Goal: Task Accomplishment & Management: Use online tool/utility

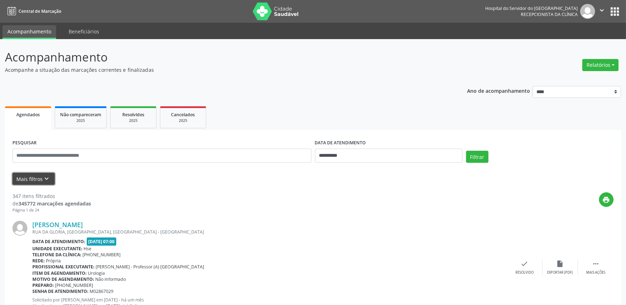
click at [48, 176] on icon "keyboard_arrow_down" at bounding box center [47, 179] width 8 height 8
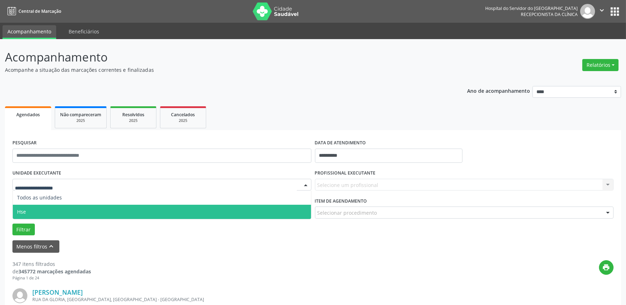
drag, startPoint x: 40, startPoint y: 210, endPoint x: 51, endPoint y: 207, distance: 11.8
click at [40, 210] on span "Hse" at bounding box center [162, 212] width 298 height 14
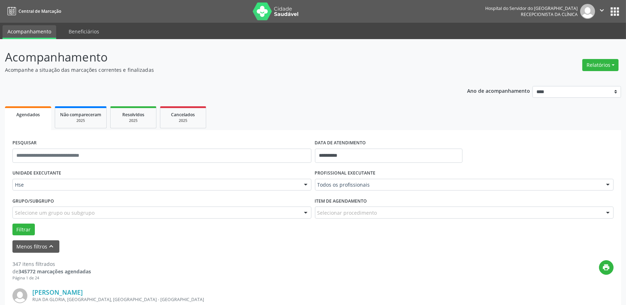
click at [506, 190] on div "PROFISSIONAL EXECUTANTE Todos os profissionais Todos os profissionais [PERSON_N…" at bounding box center [464, 182] width 302 height 28
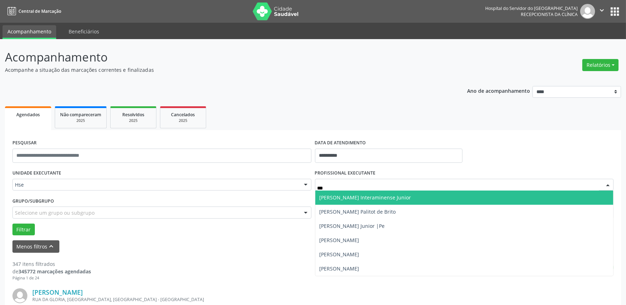
type input "****"
click at [383, 197] on span "[PERSON_NAME] Palitot de Brito" at bounding box center [357, 197] width 76 height 7
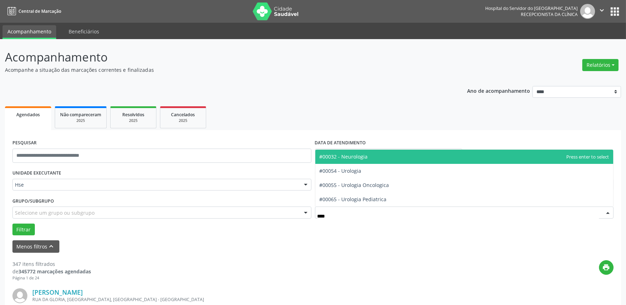
type input "*****"
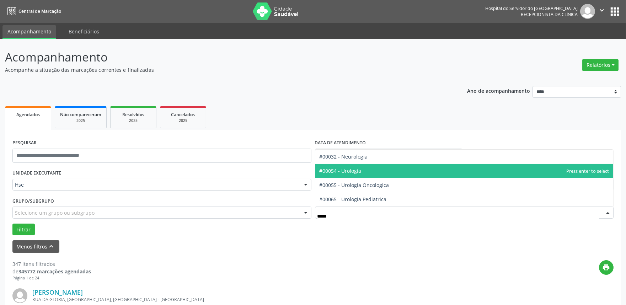
click at [350, 168] on span "#00054 - Urologia" at bounding box center [340, 170] width 42 height 7
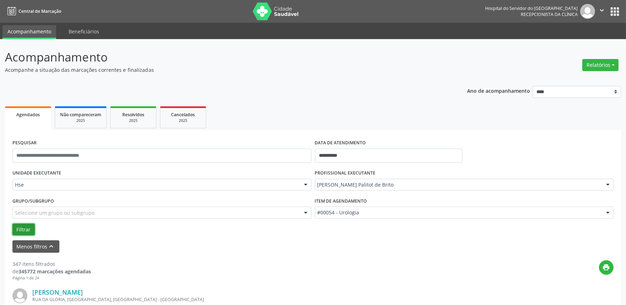
click at [27, 225] on button "Filtrar" at bounding box center [23, 229] width 22 height 12
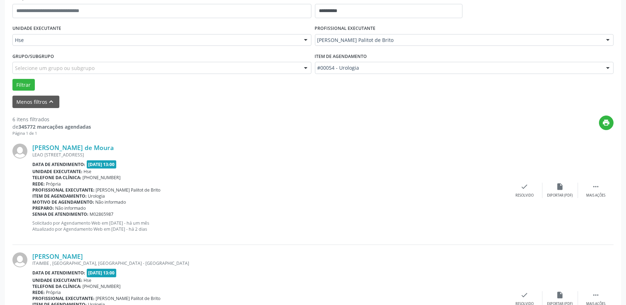
scroll to position [197, 0]
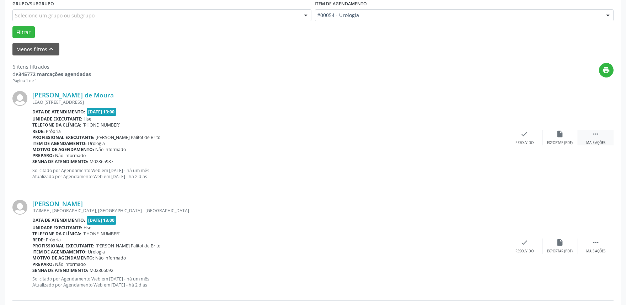
click at [597, 136] on icon "" at bounding box center [596, 134] width 8 height 8
click at [556, 140] on div "Não compareceu" at bounding box center [560, 142] width 30 height 5
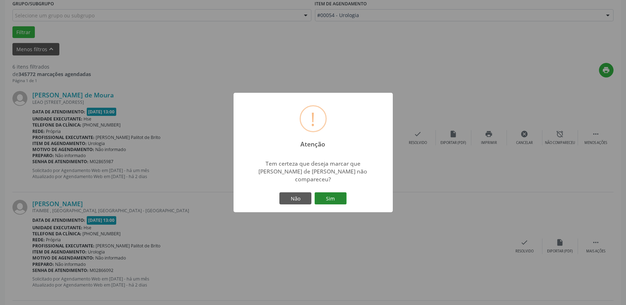
click at [336, 193] on button "Sim" at bounding box center [330, 198] width 32 height 12
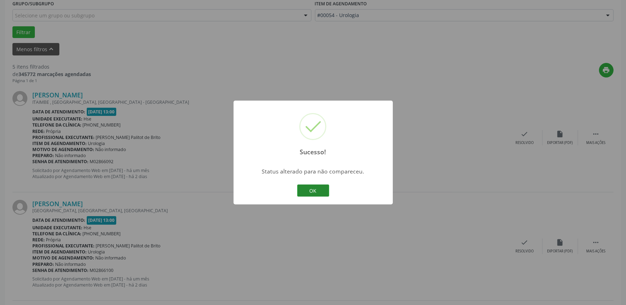
click at [317, 189] on button "OK" at bounding box center [313, 190] width 32 height 12
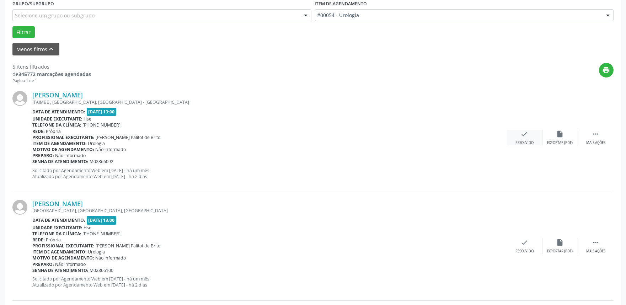
click at [525, 137] on icon "check" at bounding box center [525, 134] width 8 height 8
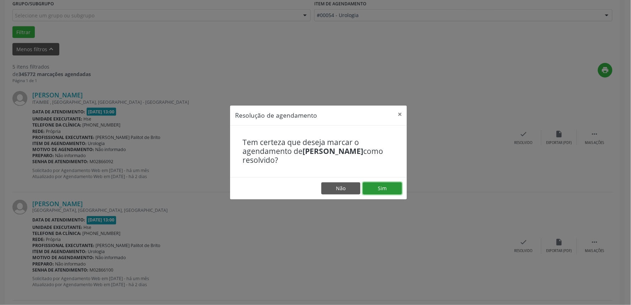
click at [386, 187] on button "Sim" at bounding box center [382, 188] width 39 height 12
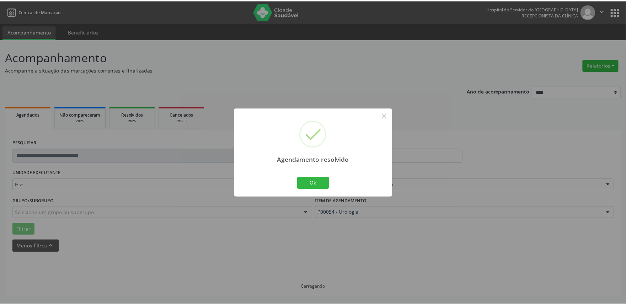
scroll to position [0, 0]
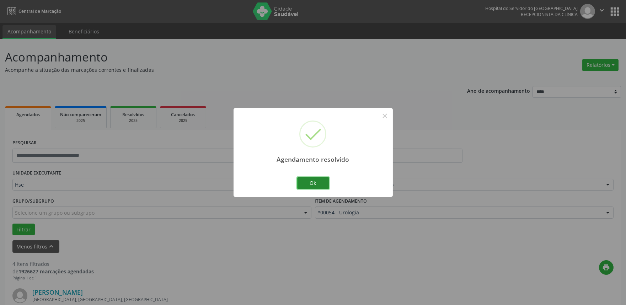
click at [320, 184] on button "Ok" at bounding box center [313, 183] width 32 height 12
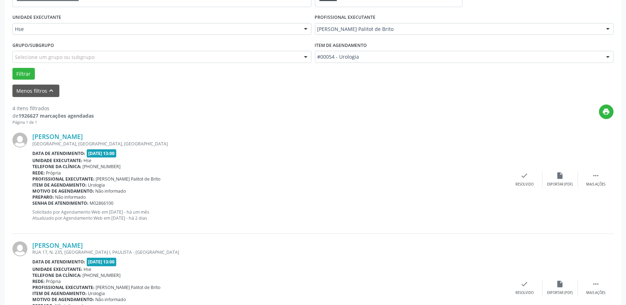
scroll to position [158, 0]
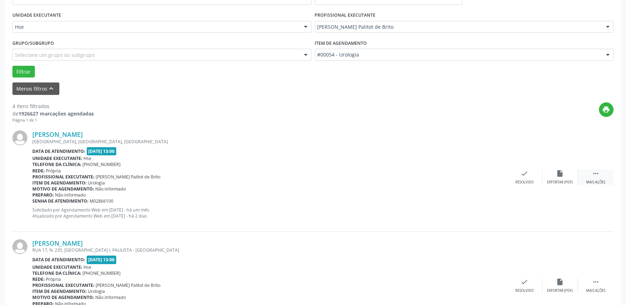
click at [598, 172] on icon "" at bounding box center [596, 173] width 8 height 8
click at [557, 177] on div "alarm_off Não compareceu" at bounding box center [560, 176] width 36 height 15
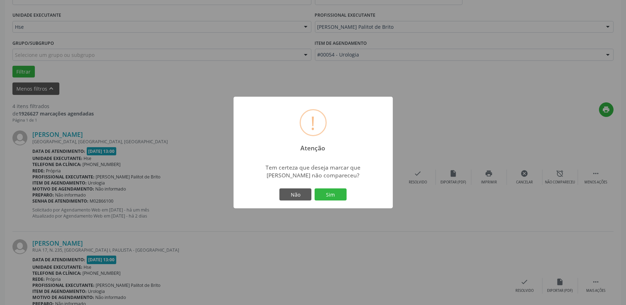
click at [323, 183] on div "! Atenção × Tem certeza que deseja marcar que [PERSON_NAME] não compareceu? Não…" at bounding box center [312, 153] width 159 height 112
click at [326, 193] on button "Sim" at bounding box center [330, 194] width 32 height 12
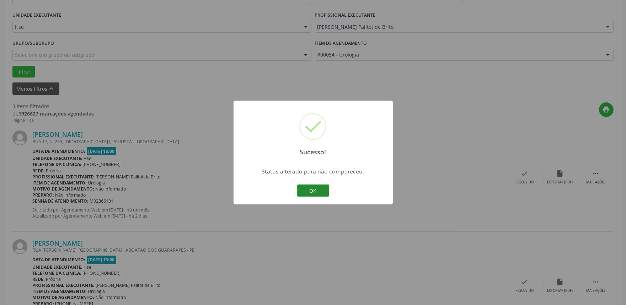
click at [317, 189] on button "OK" at bounding box center [313, 190] width 32 height 12
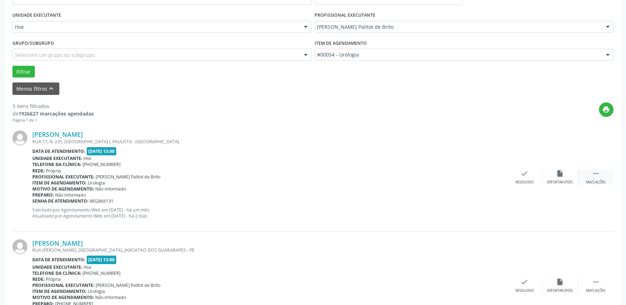
click at [595, 173] on icon "" at bounding box center [596, 173] width 8 height 8
click at [555, 175] on div "alarm_off Não compareceu" at bounding box center [560, 176] width 36 height 15
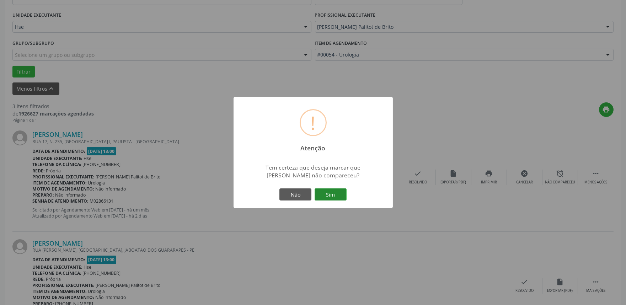
click at [332, 193] on button "Sim" at bounding box center [330, 194] width 32 height 12
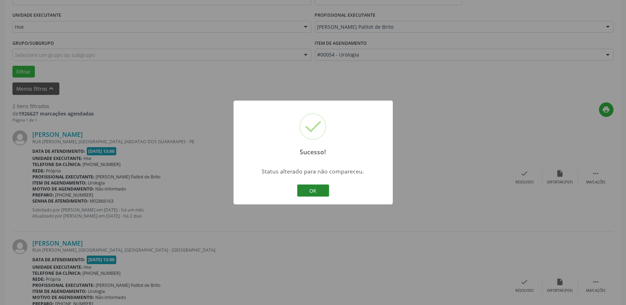
click at [316, 190] on button "OK" at bounding box center [313, 190] width 32 height 12
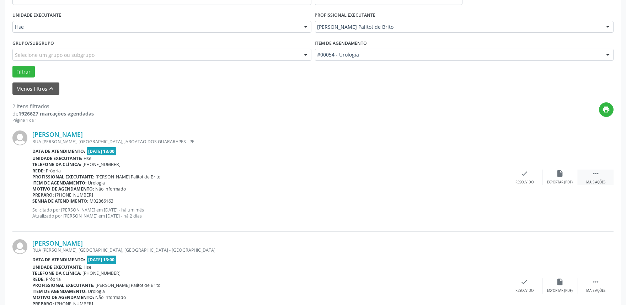
click at [592, 172] on icon "" at bounding box center [596, 173] width 8 height 8
click at [552, 174] on div "alarm_off Não compareceu" at bounding box center [560, 176] width 36 height 15
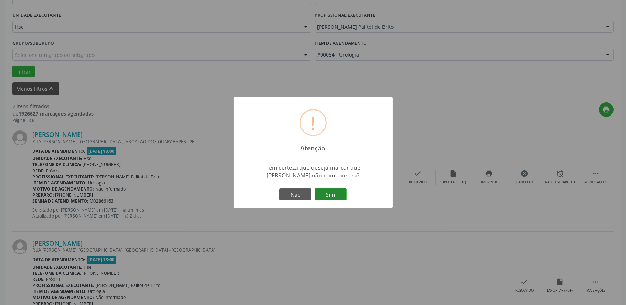
click at [331, 192] on button "Sim" at bounding box center [330, 194] width 32 height 12
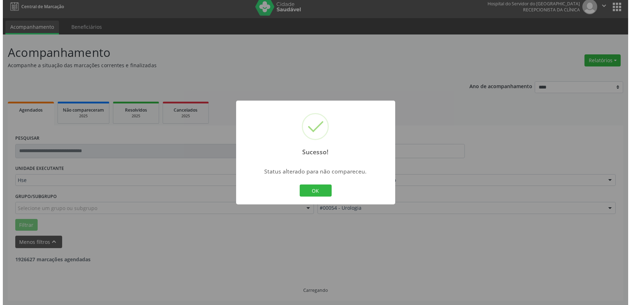
scroll to position [96, 0]
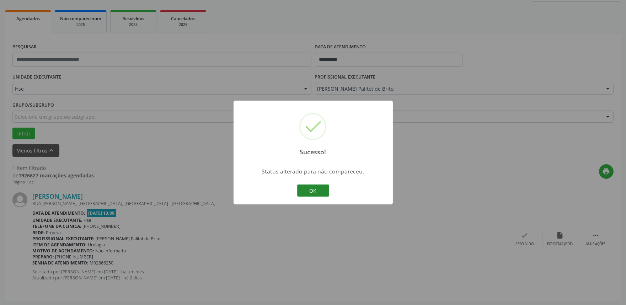
click at [324, 193] on button "OK" at bounding box center [313, 190] width 32 height 12
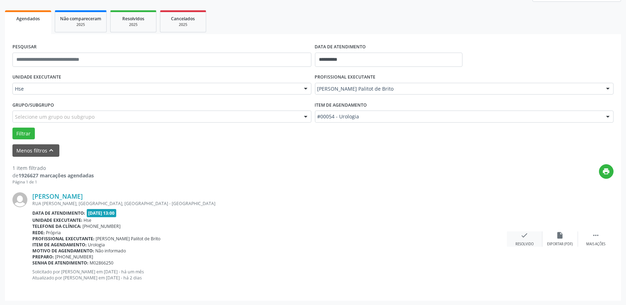
click at [521, 239] on icon "check" at bounding box center [525, 235] width 8 height 8
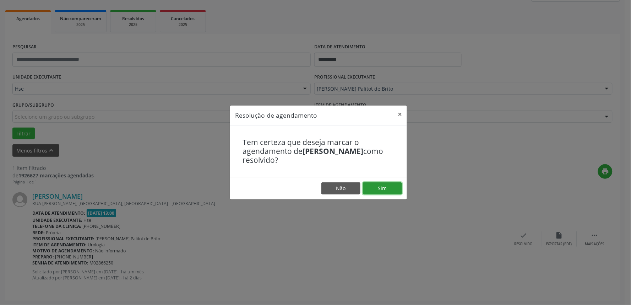
click at [379, 192] on button "Sim" at bounding box center [382, 188] width 39 height 12
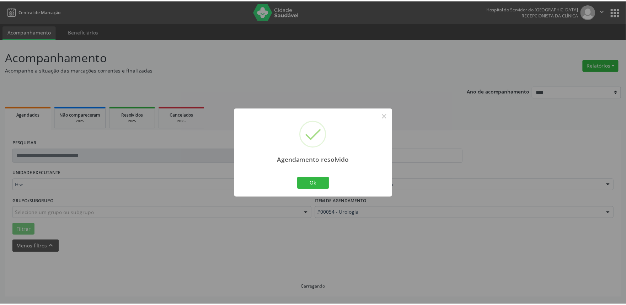
scroll to position [0, 0]
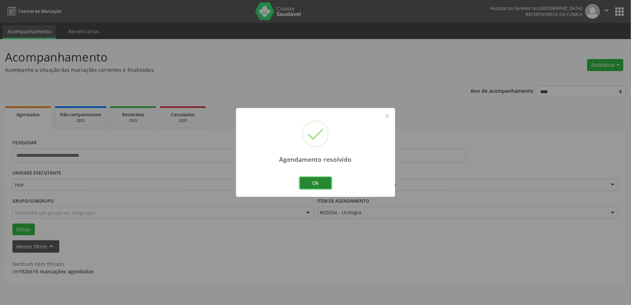
click at [315, 185] on button "Ok" at bounding box center [316, 183] width 32 height 12
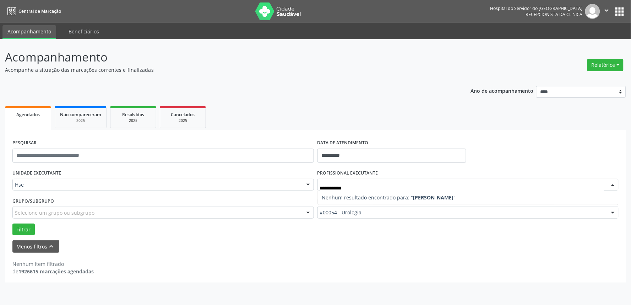
click at [386, 189] on input "**********" at bounding box center [462, 188] width 285 height 14
click at [365, 186] on input "**********" at bounding box center [462, 188] width 285 height 14
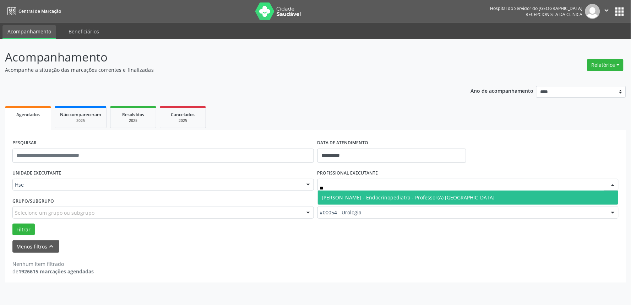
type input "*"
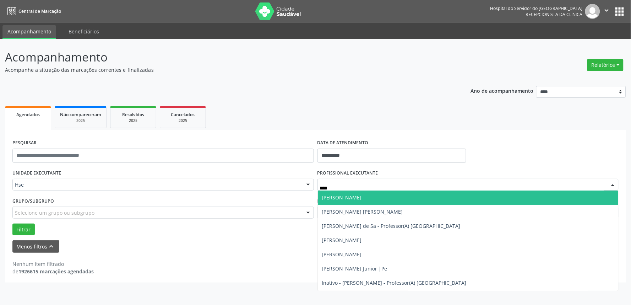
type input "*****"
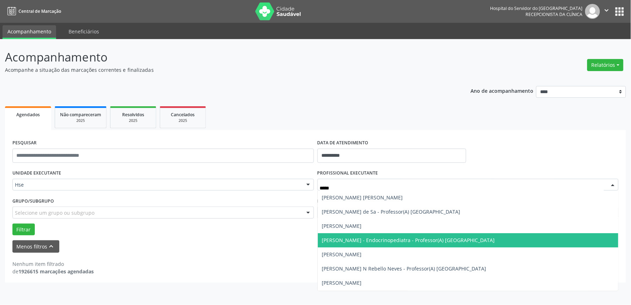
click at [403, 237] on span "[PERSON_NAME] - Endocrinopediatra - Professor(A) [GEOGRAPHIC_DATA]" at bounding box center [408, 240] width 173 height 7
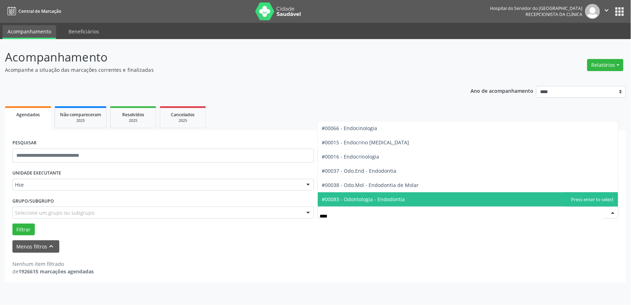
click at [388, 197] on span "#00083 - Odontologia - Endodontia" at bounding box center [363, 199] width 83 height 7
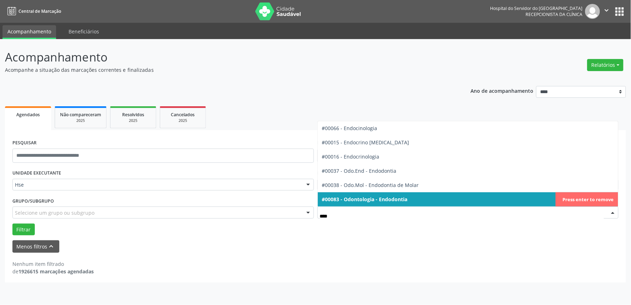
type input "*****"
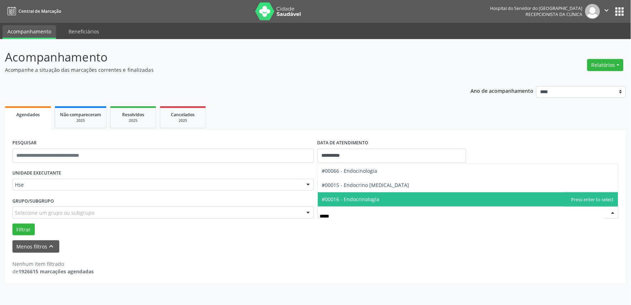
click at [365, 197] on span "#00016 - Endocrinologia" at bounding box center [351, 199] width 58 height 7
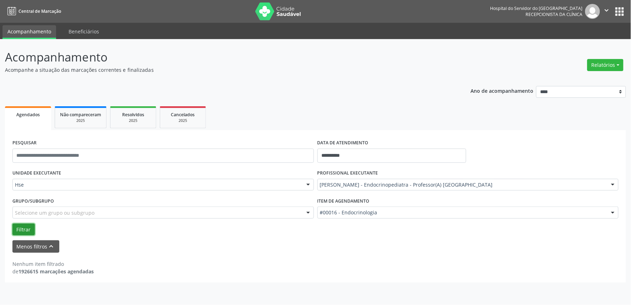
click at [20, 226] on button "Filtrar" at bounding box center [23, 229] width 22 height 12
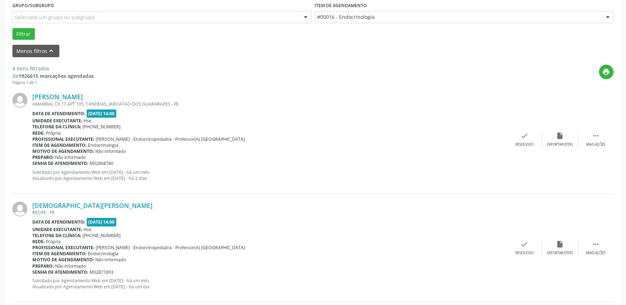
scroll to position [237, 0]
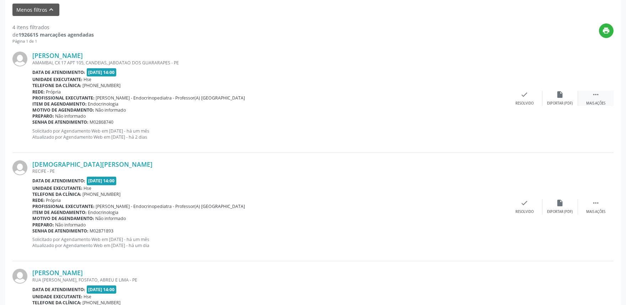
click at [598, 93] on icon "" at bounding box center [596, 95] width 8 height 8
click at [565, 97] on div "alarm_off Não compareceu" at bounding box center [560, 98] width 36 height 15
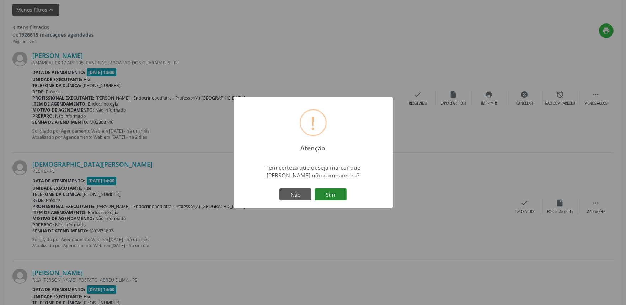
click at [321, 194] on button "Sim" at bounding box center [330, 194] width 32 height 12
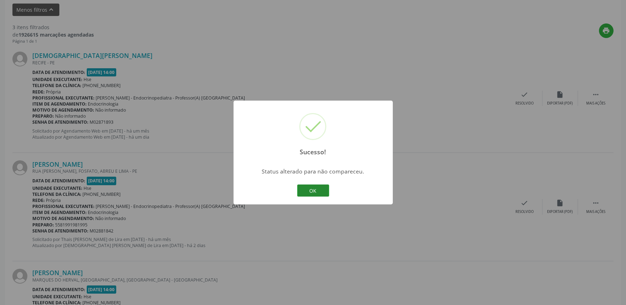
click at [312, 189] on button "OK" at bounding box center [313, 190] width 32 height 12
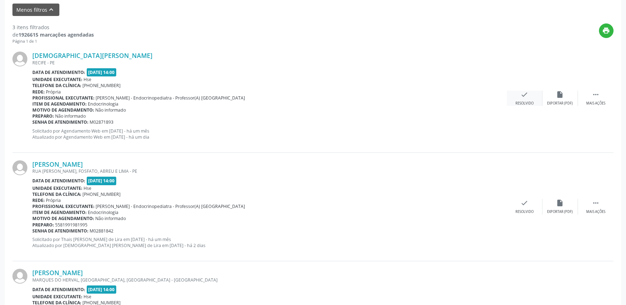
click at [530, 97] on div "check Resolvido" at bounding box center [525, 98] width 36 height 15
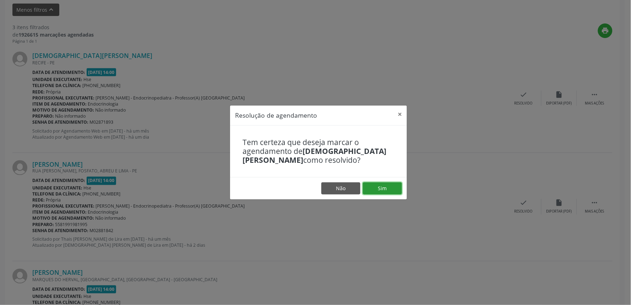
click at [372, 187] on button "Sim" at bounding box center [382, 188] width 39 height 12
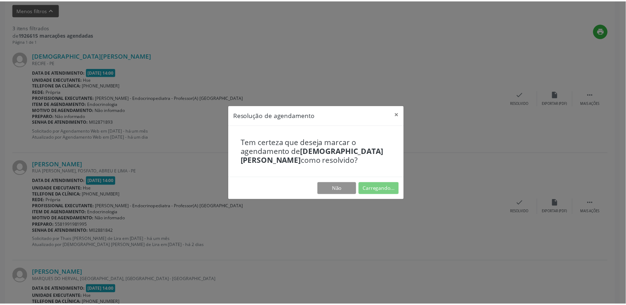
scroll to position [0, 0]
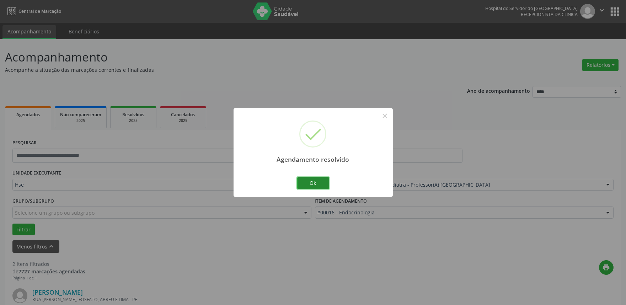
click at [320, 180] on button "Ok" at bounding box center [313, 183] width 32 height 12
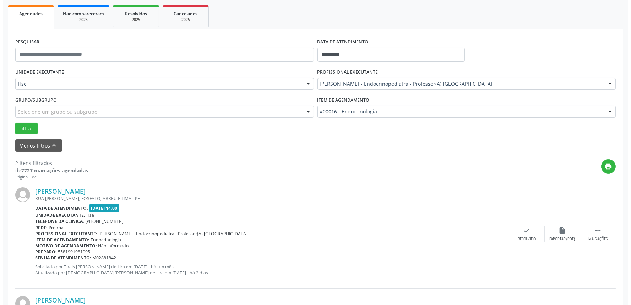
scroll to position [118, 0]
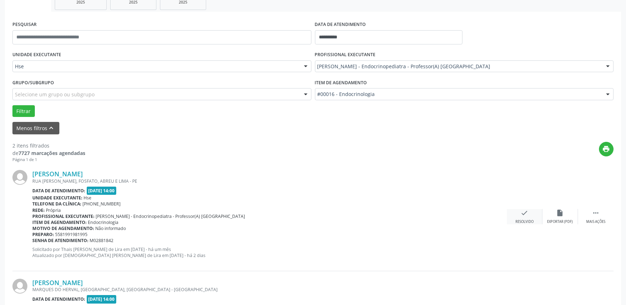
click at [525, 216] on icon "check" at bounding box center [525, 213] width 8 height 8
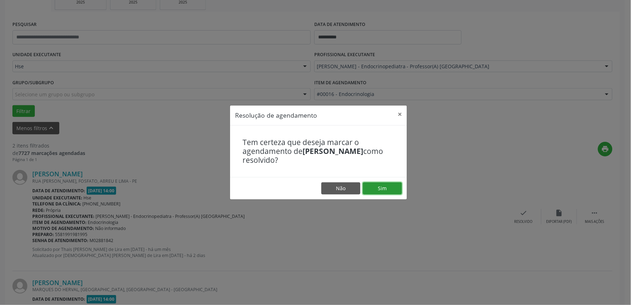
click at [394, 185] on button "Sim" at bounding box center [382, 188] width 39 height 12
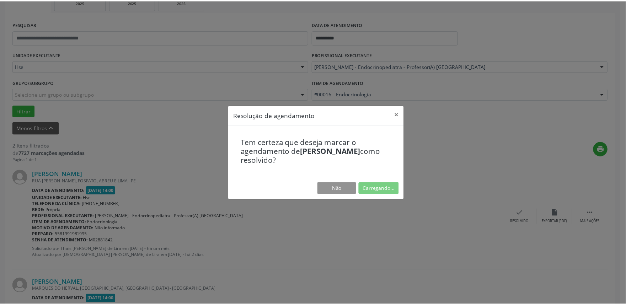
scroll to position [0, 0]
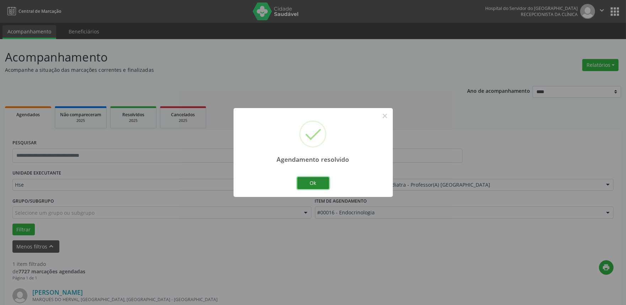
click at [314, 182] on button "Ok" at bounding box center [313, 183] width 32 height 12
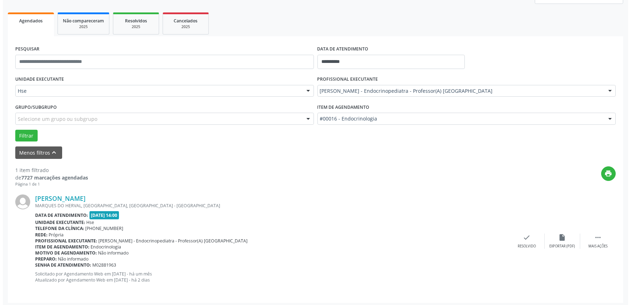
scroll to position [96, 0]
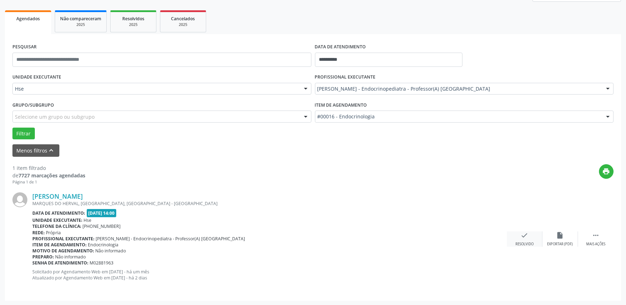
click at [524, 238] on icon "check" at bounding box center [525, 235] width 8 height 8
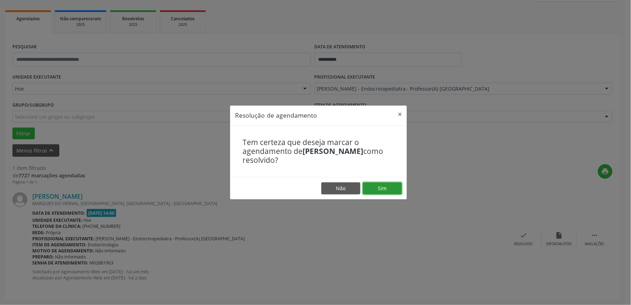
click at [382, 187] on button "Sim" at bounding box center [382, 188] width 39 height 12
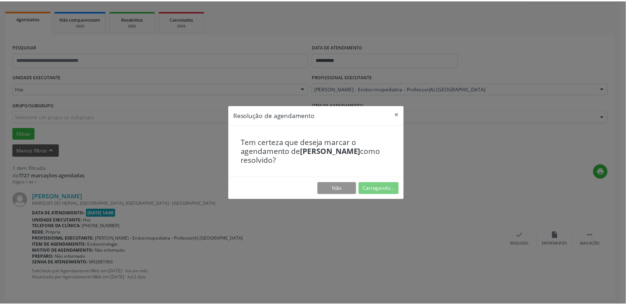
scroll to position [0, 0]
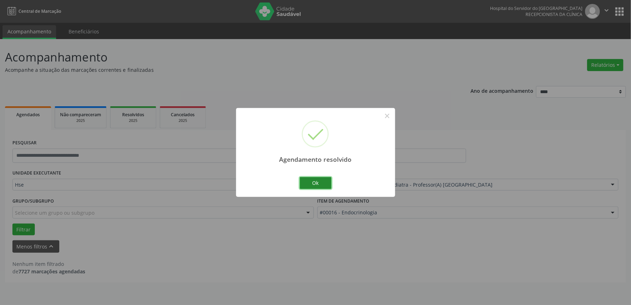
click at [318, 182] on button "Ok" at bounding box center [316, 183] width 32 height 12
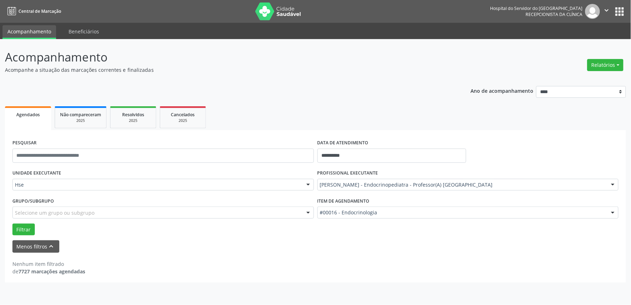
click at [411, 183] on div "[PERSON_NAME] - Endocrinopediatra - Professor(A) [GEOGRAPHIC_DATA]" at bounding box center [469, 185] width 302 height 12
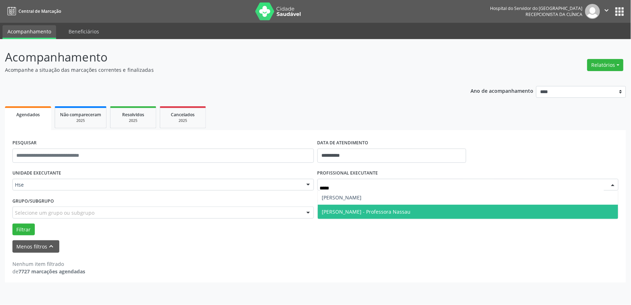
type input "******"
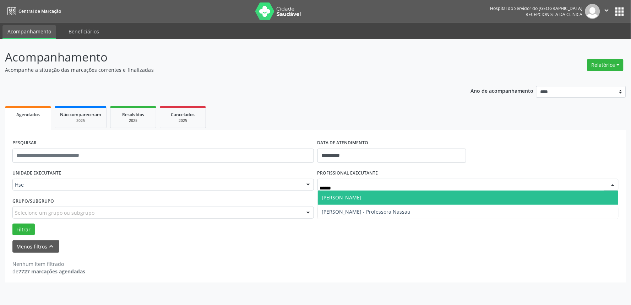
click at [346, 195] on span "[PERSON_NAME]" at bounding box center [342, 197] width 40 height 7
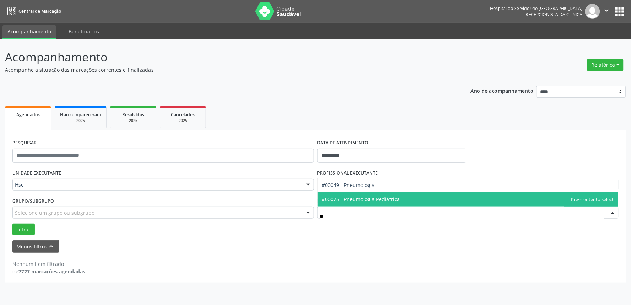
type input "***"
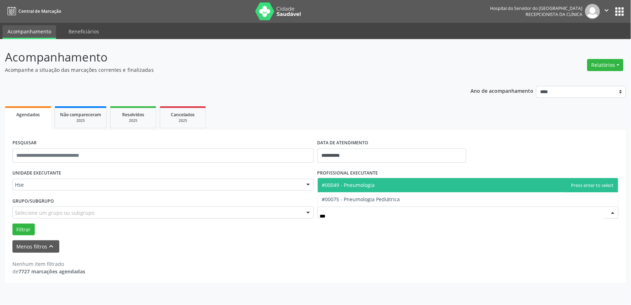
click at [382, 185] on span "#00049 - Pneumologia" at bounding box center [468, 185] width 301 height 14
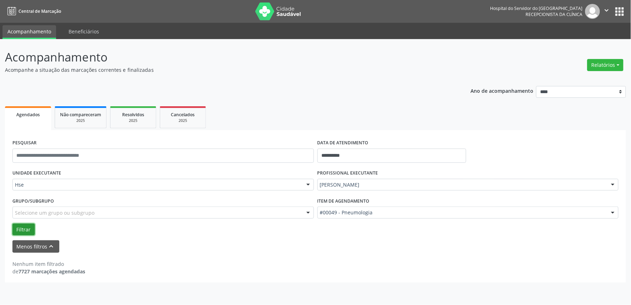
click at [24, 229] on button "Filtrar" at bounding box center [23, 229] width 22 height 12
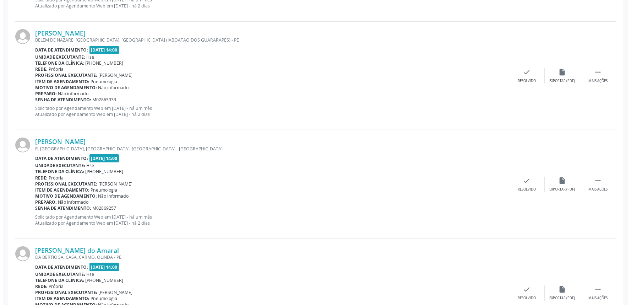
scroll to position [1290, 0]
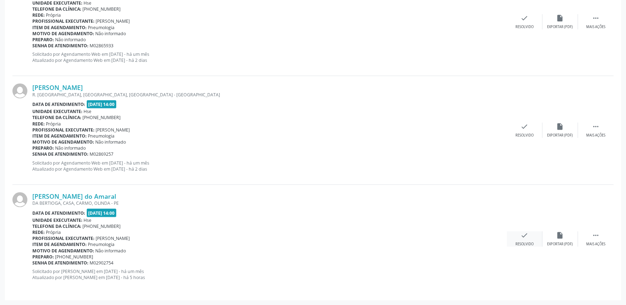
click at [533, 236] on div "check Resolvido" at bounding box center [525, 238] width 36 height 15
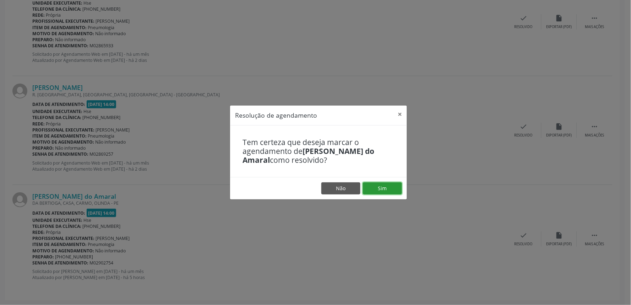
click at [387, 190] on button "Sim" at bounding box center [382, 188] width 39 height 12
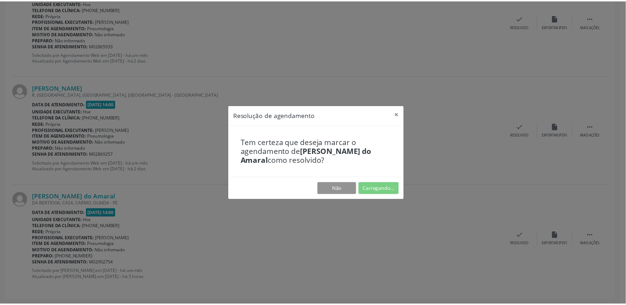
scroll to position [0, 0]
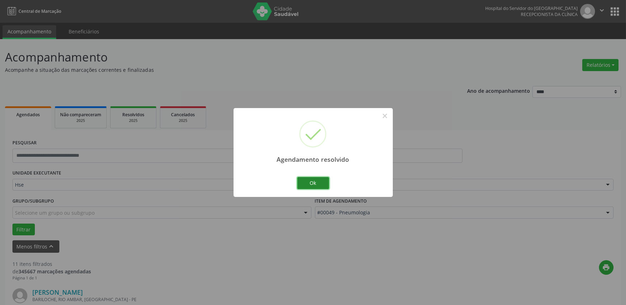
click at [309, 183] on button "Ok" at bounding box center [313, 183] width 32 height 12
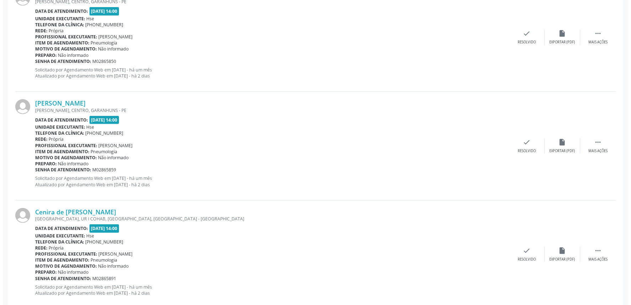
scroll to position [987, 0]
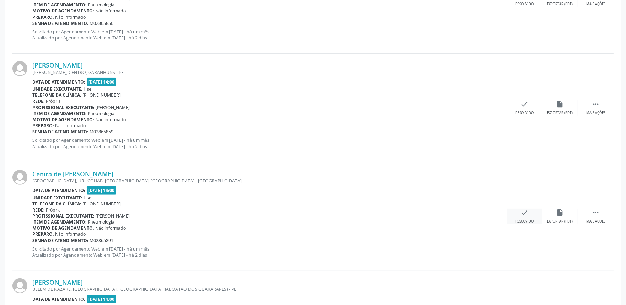
click at [529, 211] on div "check Resolvido" at bounding box center [525, 216] width 36 height 15
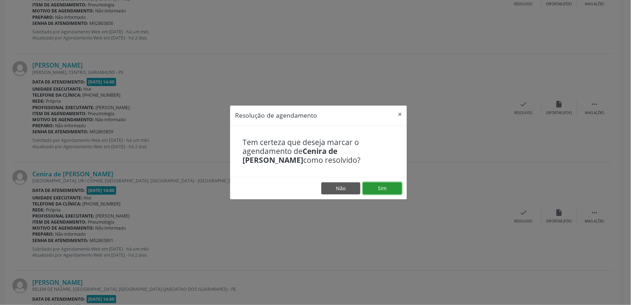
click at [387, 189] on button "Sim" at bounding box center [382, 188] width 39 height 12
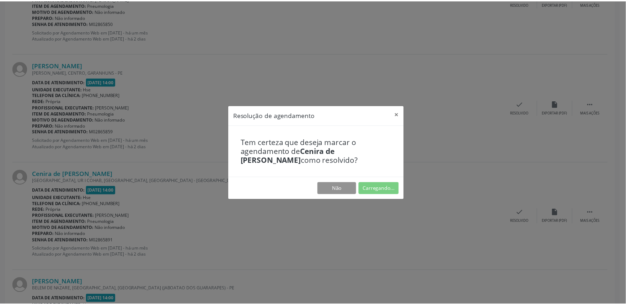
scroll to position [0, 0]
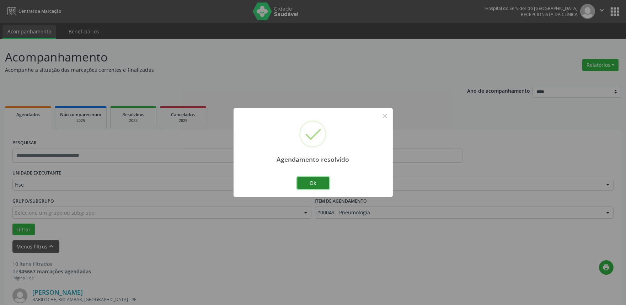
click at [304, 177] on button "Ok" at bounding box center [313, 183] width 32 height 12
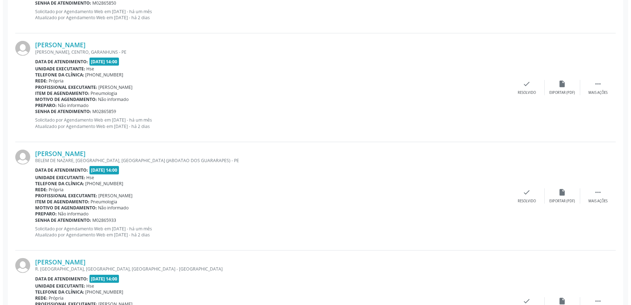
scroll to position [1026, 0]
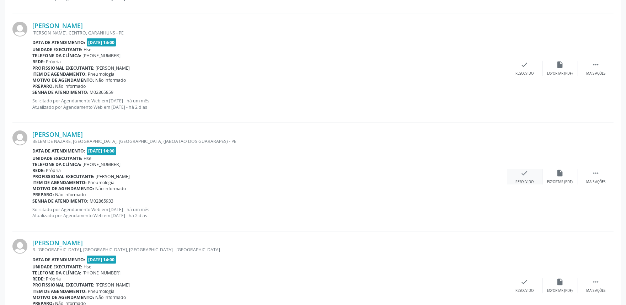
click at [528, 176] on icon "check" at bounding box center [525, 173] width 8 height 8
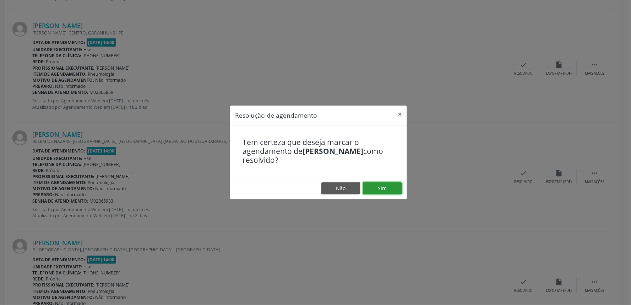
click at [373, 187] on button "Sim" at bounding box center [382, 188] width 39 height 12
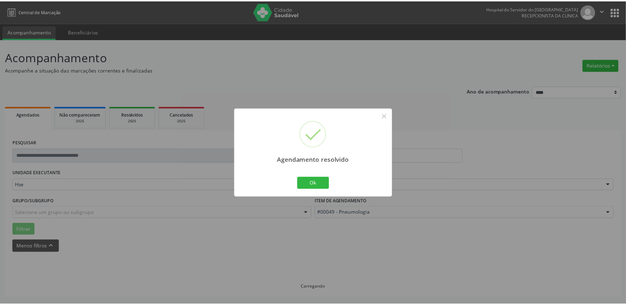
scroll to position [0, 0]
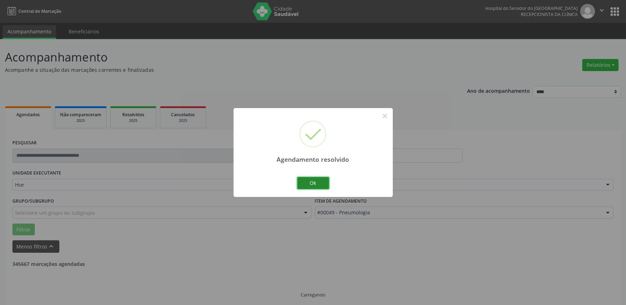
click at [316, 182] on button "Ok" at bounding box center [313, 183] width 32 height 12
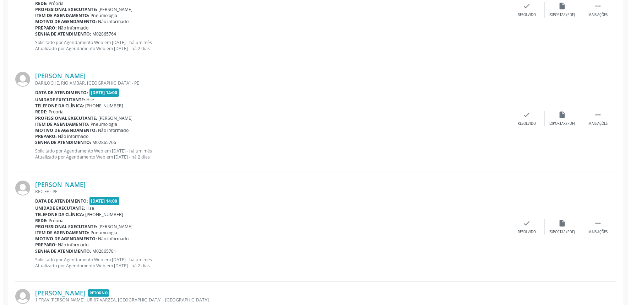
scroll to position [434, 0]
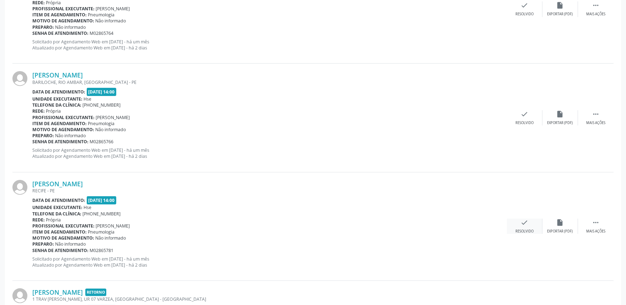
click at [512, 225] on div "check Resolvido" at bounding box center [525, 226] width 36 height 15
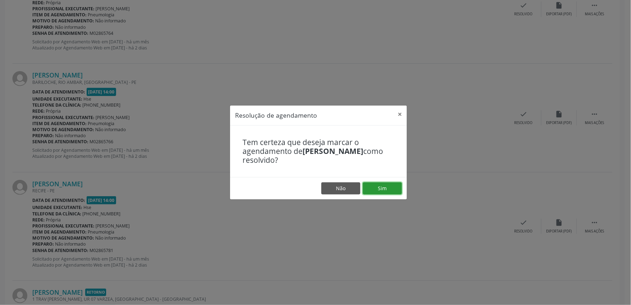
click at [382, 186] on button "Sim" at bounding box center [382, 188] width 39 height 12
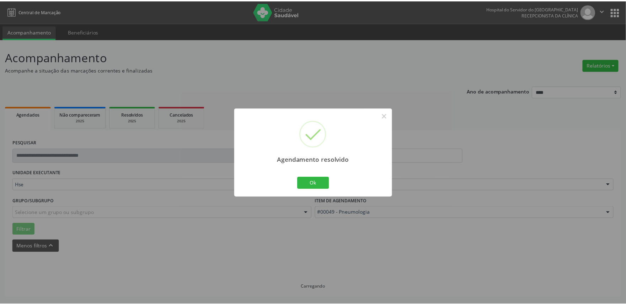
scroll to position [0, 0]
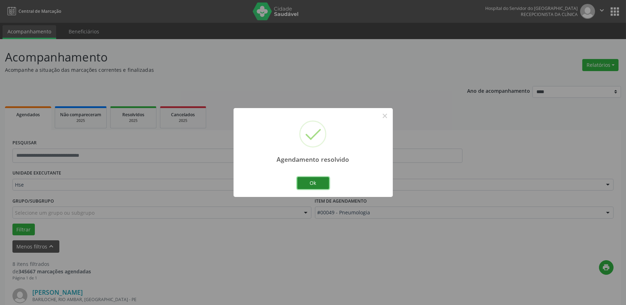
click at [321, 180] on button "Ok" at bounding box center [313, 183] width 32 height 12
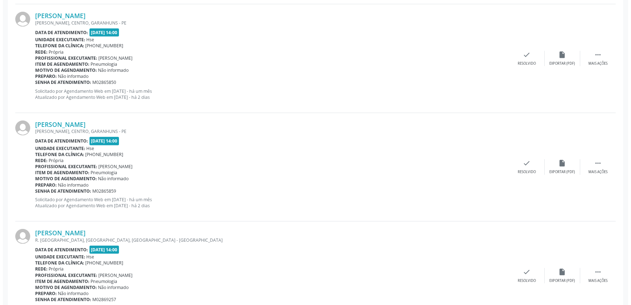
scroll to position [855, 0]
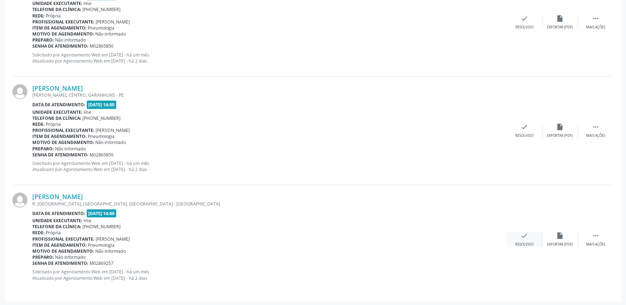
click at [514, 234] on div "check Resolvido" at bounding box center [525, 239] width 36 height 15
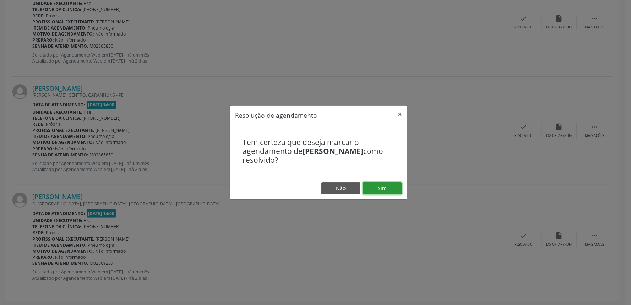
click at [383, 182] on button "Sim" at bounding box center [382, 188] width 39 height 12
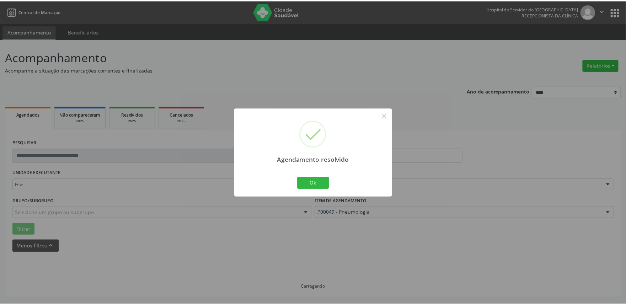
scroll to position [0, 0]
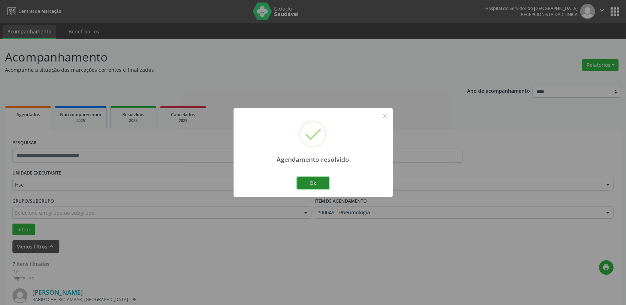
click at [319, 179] on button "Ok" at bounding box center [313, 183] width 32 height 12
